Goal: Transaction & Acquisition: Book appointment/travel/reservation

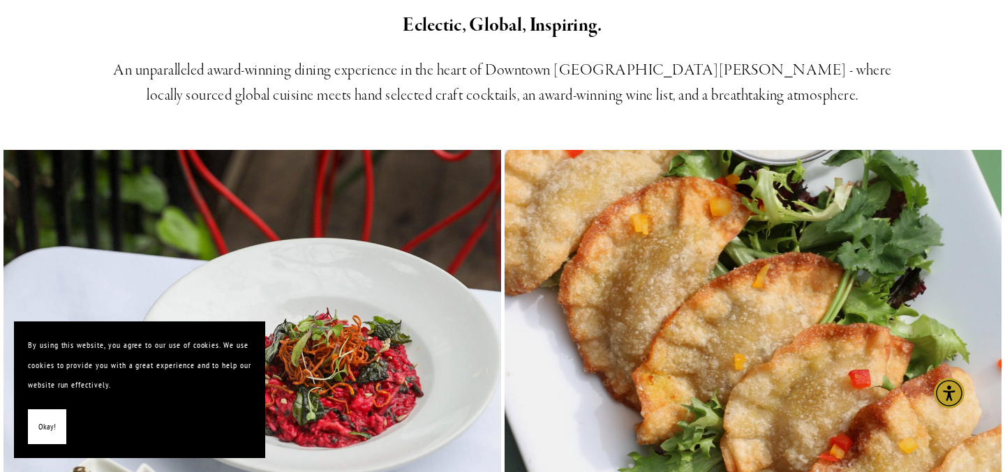
scroll to position [535, 0]
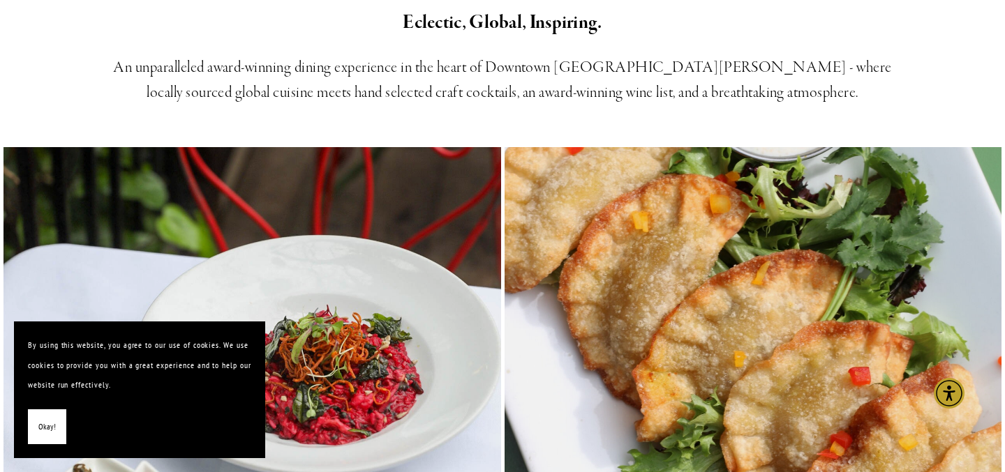
click at [46, 425] on span "Okay!" at bounding box center [46, 427] width 17 height 20
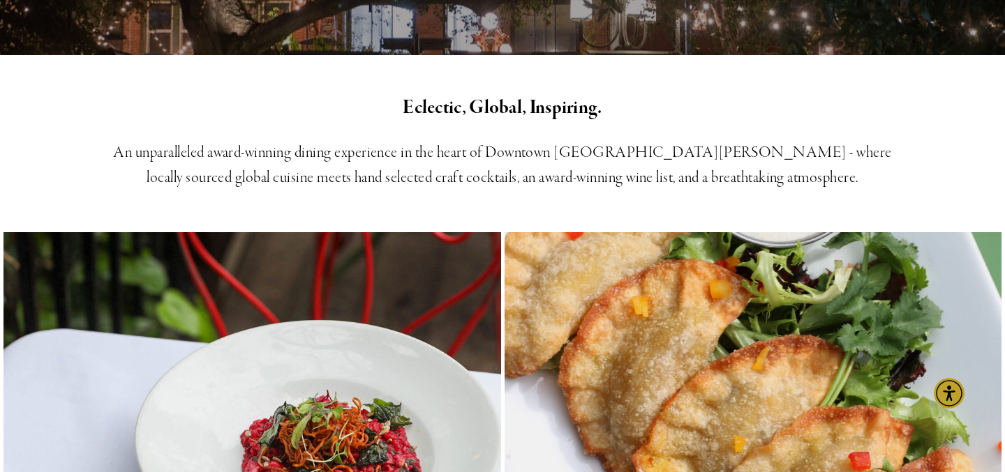
scroll to position [0, 0]
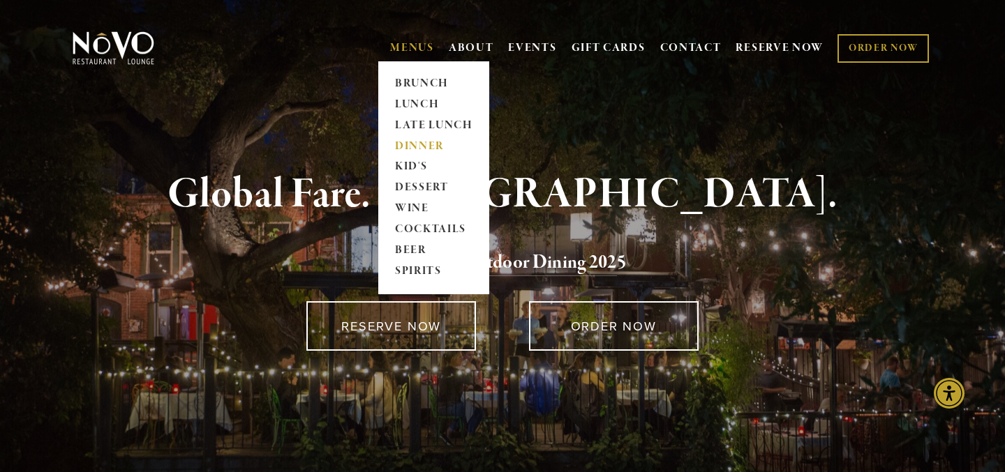
click at [413, 140] on link "DINNER" at bounding box center [433, 146] width 87 height 21
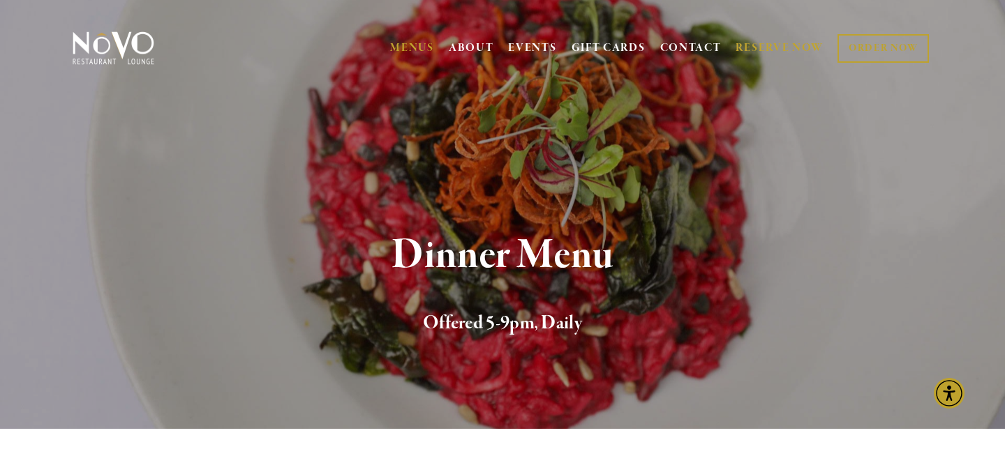
click at [758, 47] on link "RESERVE NOW" at bounding box center [779, 48] width 88 height 27
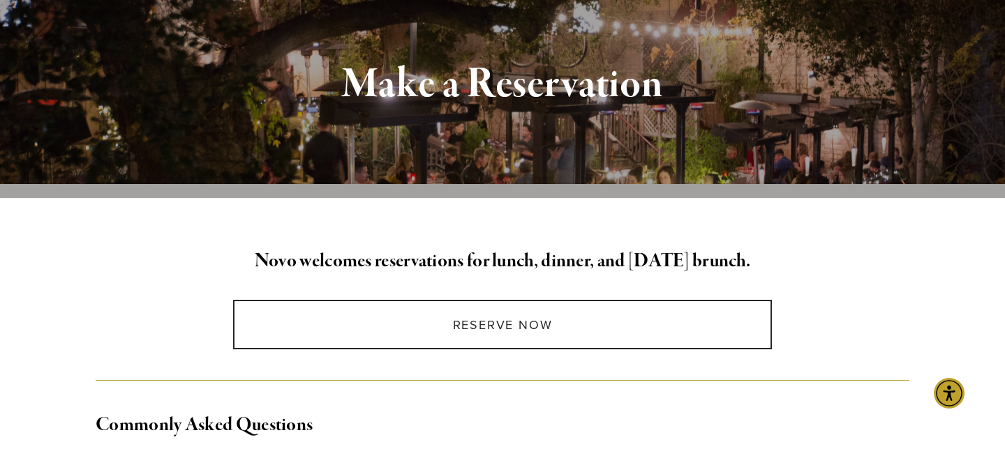
scroll to position [188, 0]
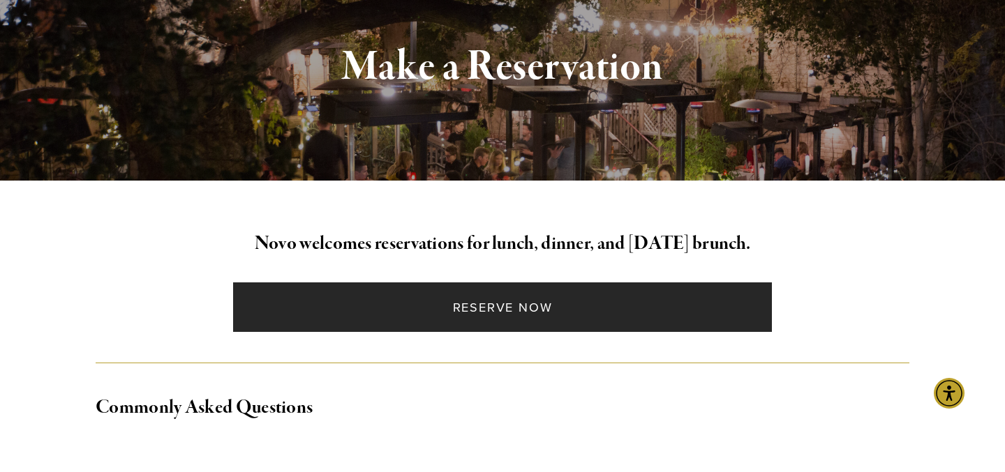
click at [489, 313] on link "Reserve Now" at bounding box center [502, 308] width 538 height 50
